Goal: Task Accomplishment & Management: Manage account settings

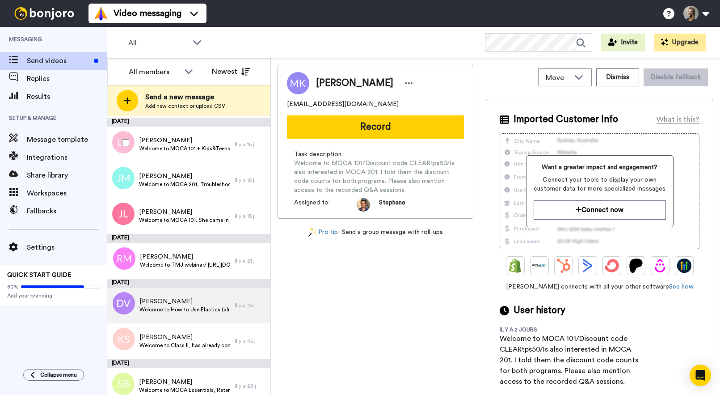
scroll to position [580, 0]
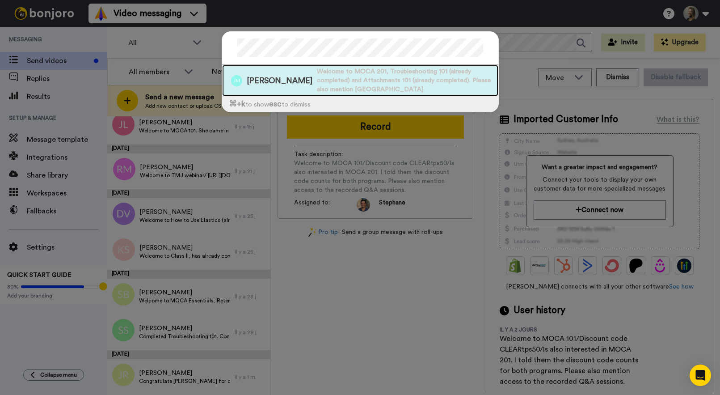
click at [318, 74] on span "Welcome to MOCA 201, Troubleshooting 101 (already completed) and Attachments 10…" at bounding box center [408, 80] width 182 height 27
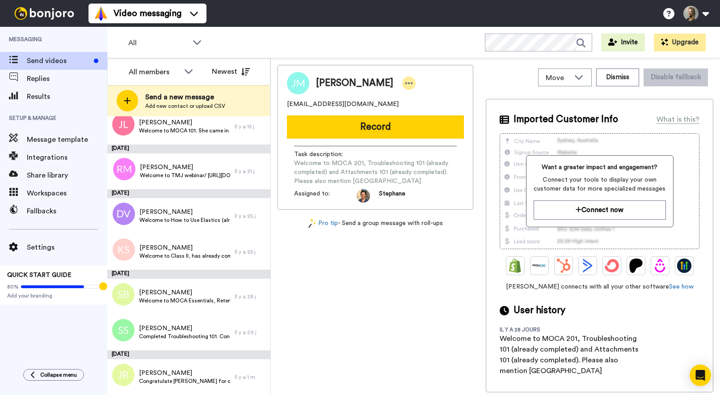
click at [405, 84] on icon at bounding box center [409, 83] width 8 height 9
click at [433, 102] on li "Edit contact" at bounding box center [420, 98] width 65 height 13
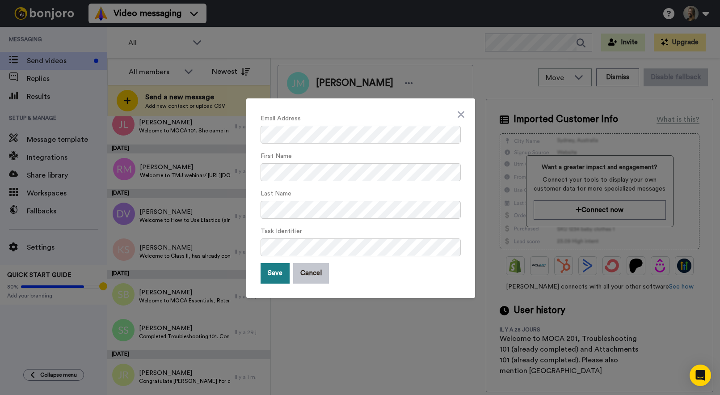
click at [281, 281] on button "Save" at bounding box center [275, 273] width 29 height 21
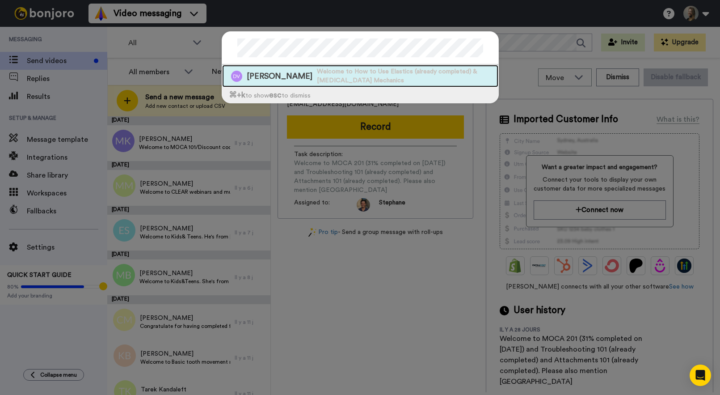
click at [318, 84] on span "Welcome to How to Use Elastics (already completed) & [MEDICAL_DATA] Mechanics" at bounding box center [408, 76] width 182 height 18
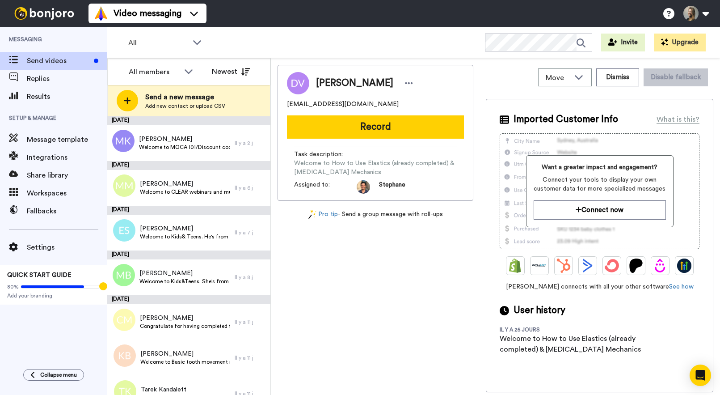
click at [433, 77] on div "[PERSON_NAME]" at bounding box center [375, 83] width 177 height 22
click at [413, 81] on icon at bounding box center [409, 83] width 8 height 9
click at [447, 97] on li "Edit contact" at bounding box center [451, 98] width 65 height 13
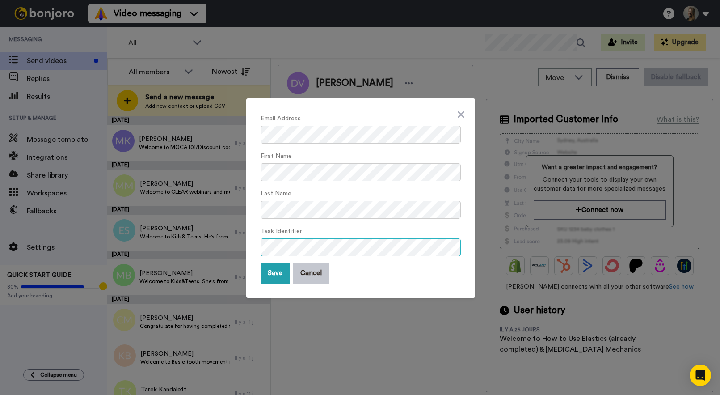
scroll to position [0, 56]
click at [278, 275] on button "Save" at bounding box center [275, 273] width 29 height 21
